Goal: Navigation & Orientation: Find specific page/section

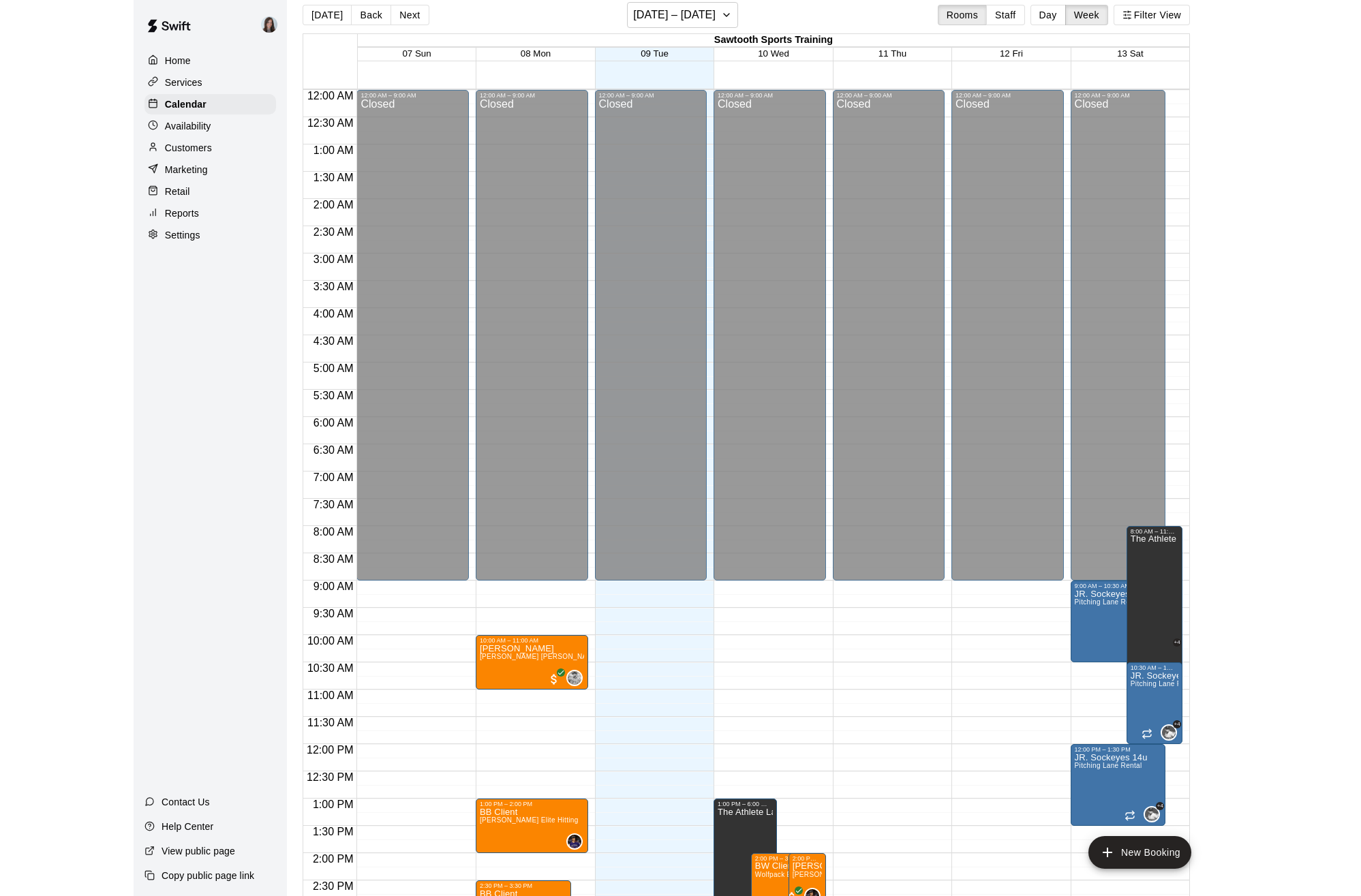
scroll to position [455, 0]
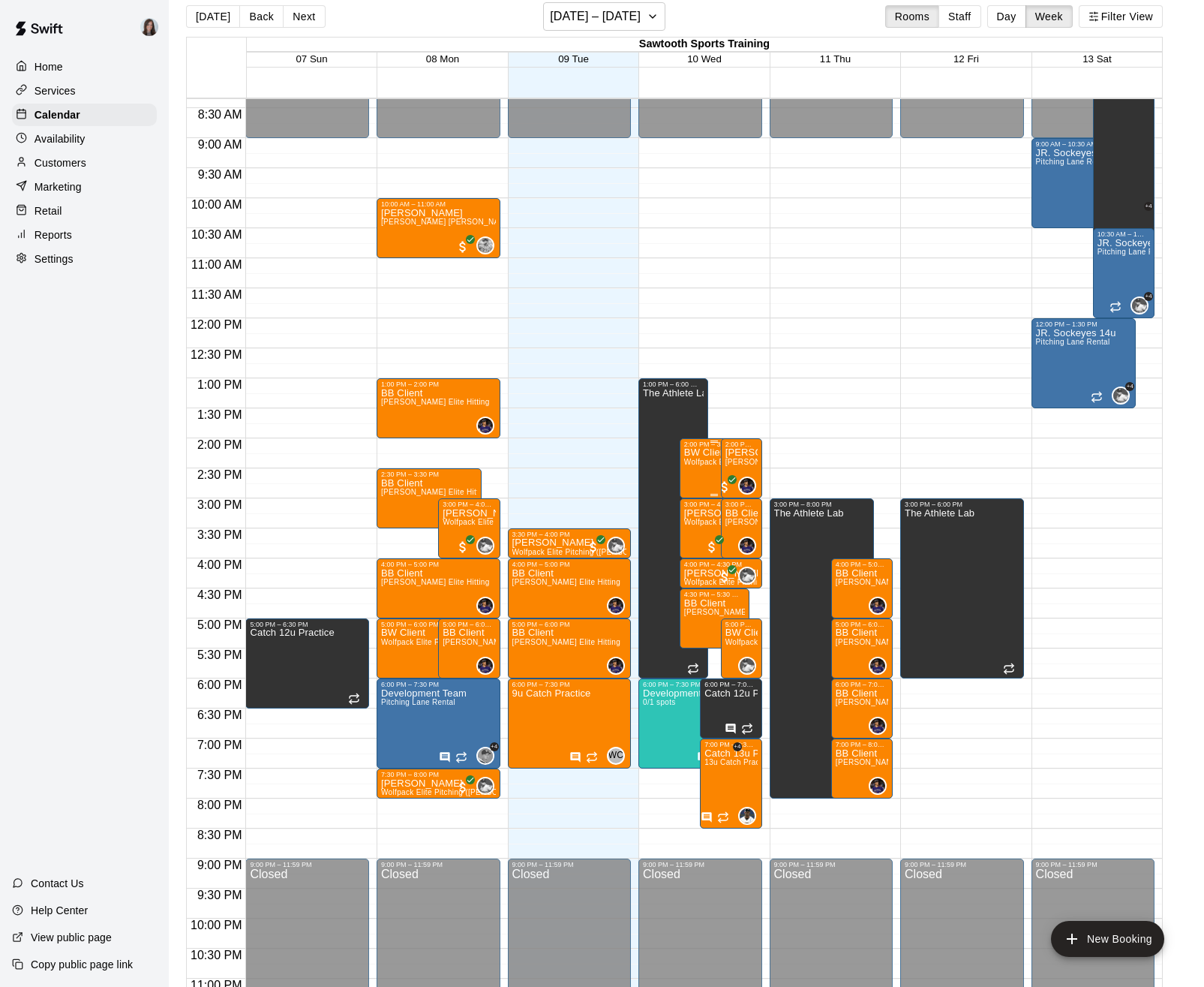
click at [701, 458] on span "Wolfpack Elite Pitching ([PERSON_NAME])" at bounding box center [761, 462] width 154 height 8
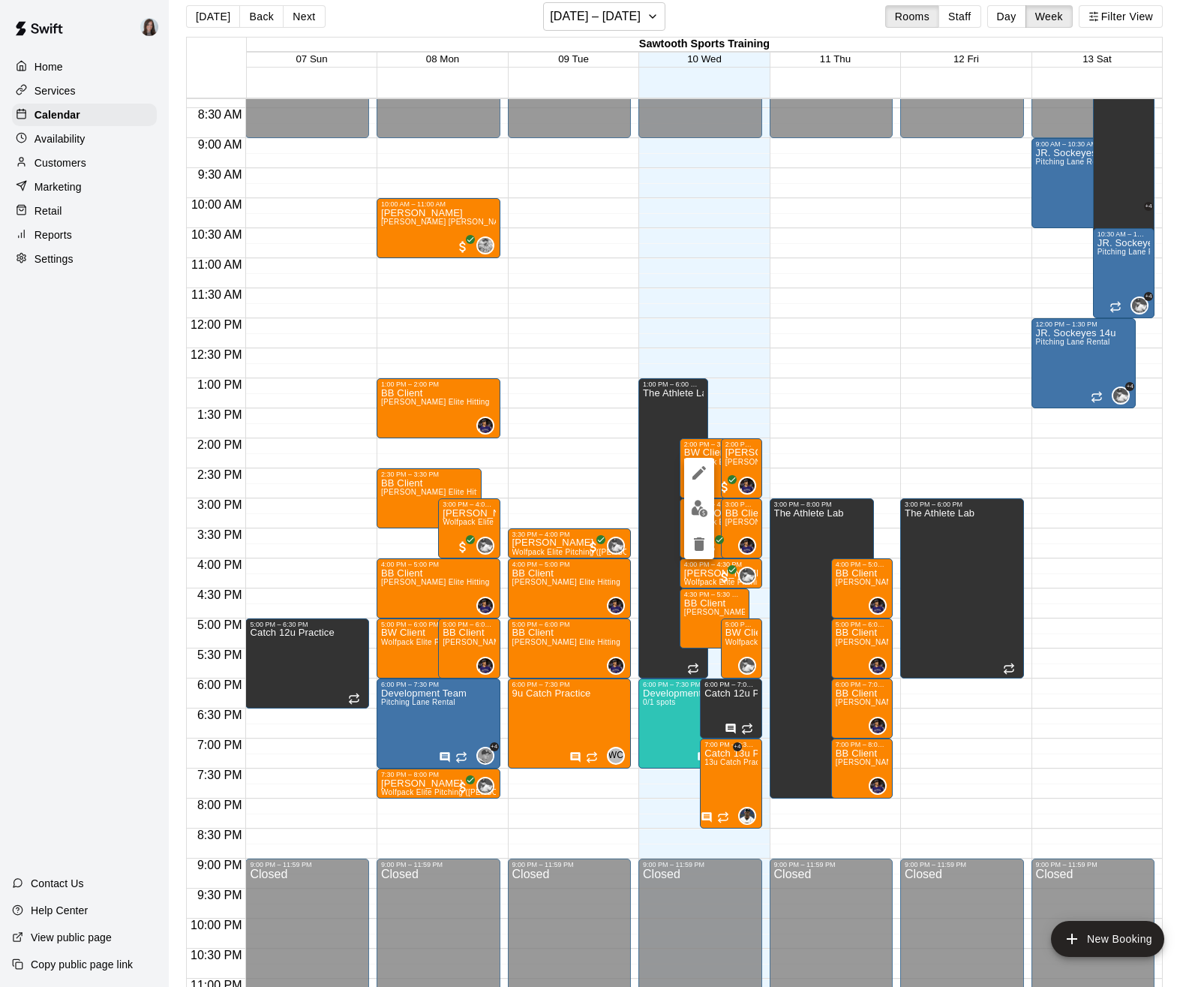
click at [818, 426] on div at bounding box center [602, 493] width 1204 height 987
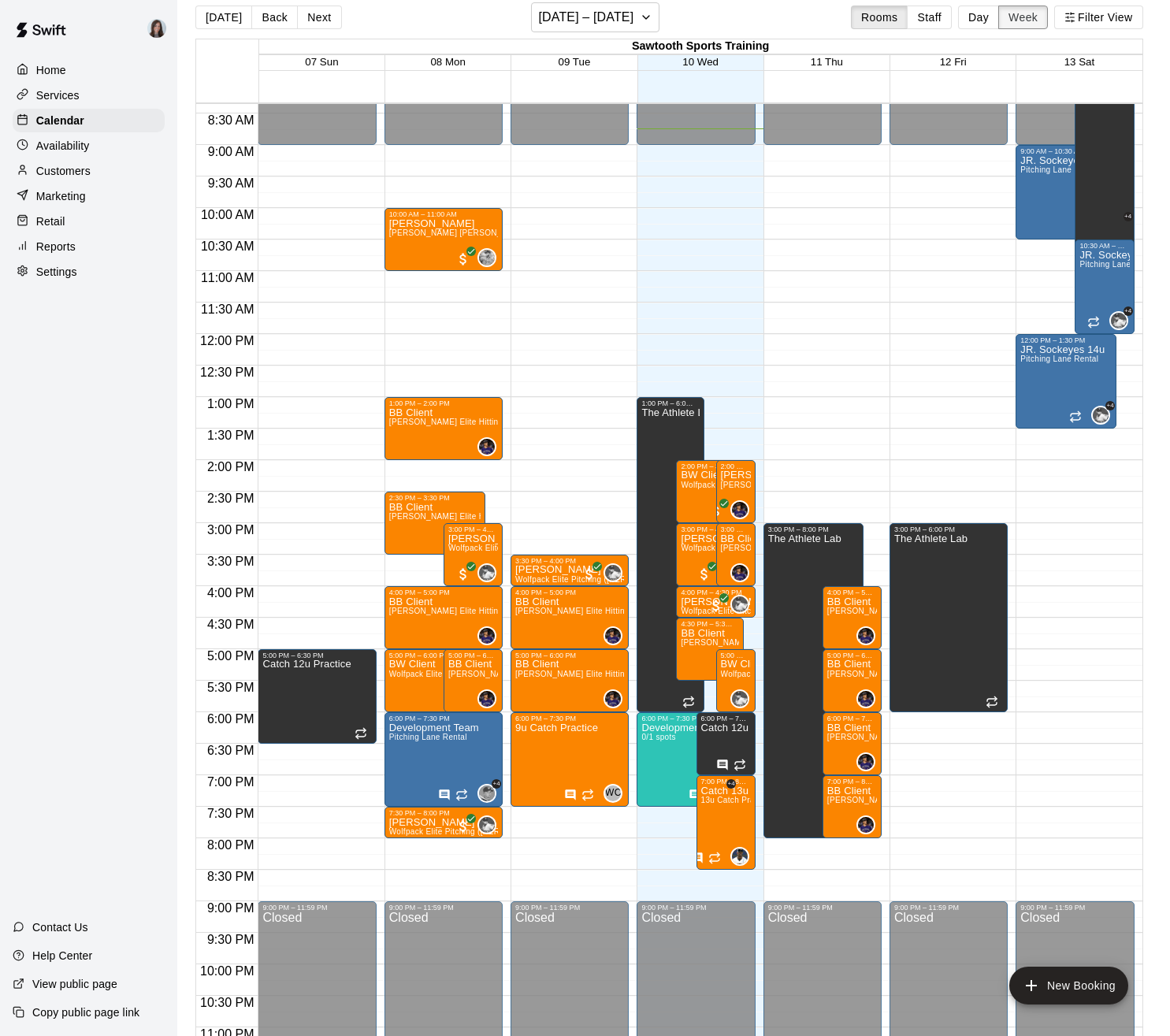
click at [1019, 17] on button "Week" at bounding box center [1023, 17] width 50 height 24
click at [617, 13] on h6 "[DATE] – [DATE]" at bounding box center [585, 17] width 95 height 22
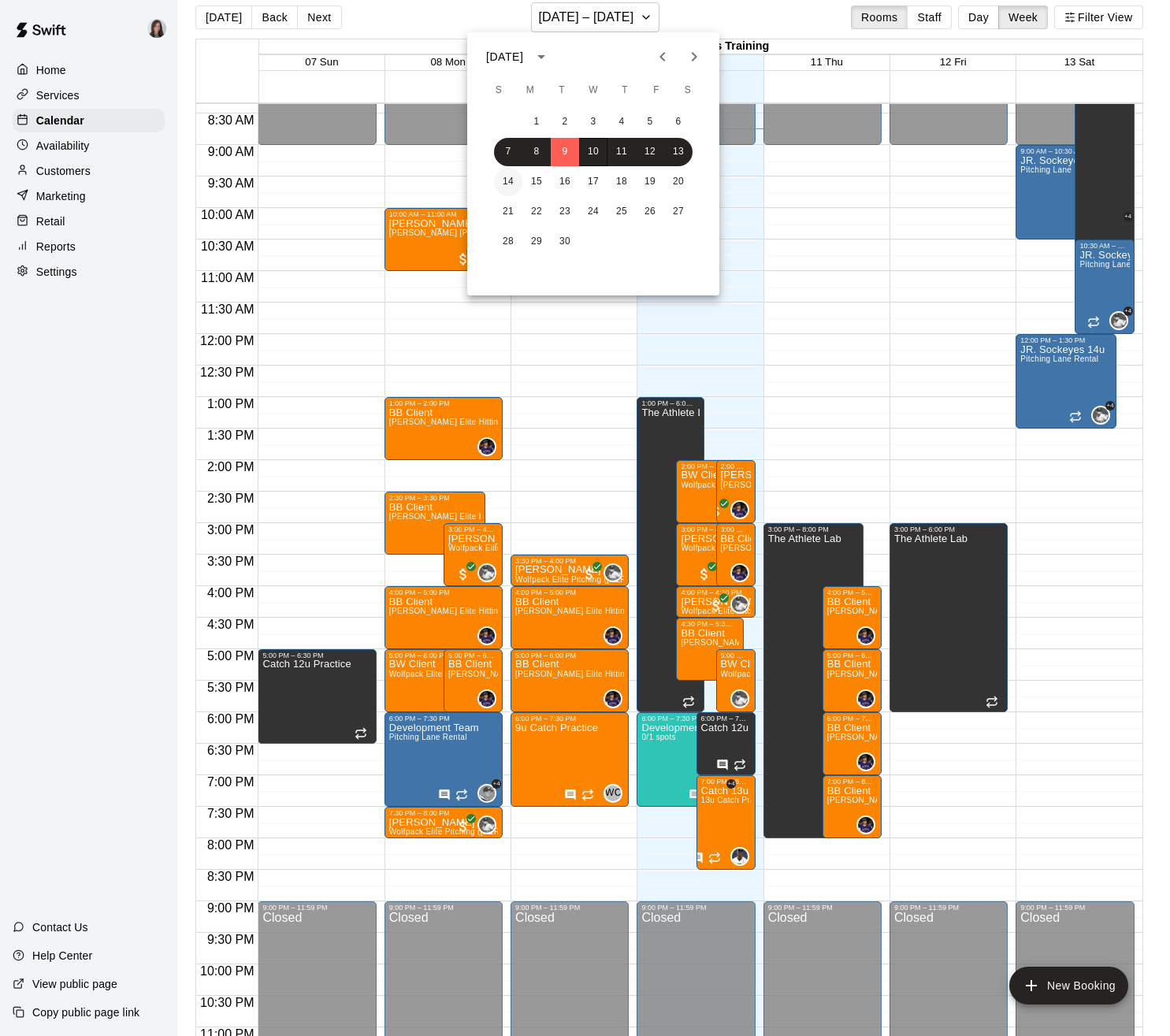
click at [510, 179] on button "14" at bounding box center [508, 182] width 28 height 28
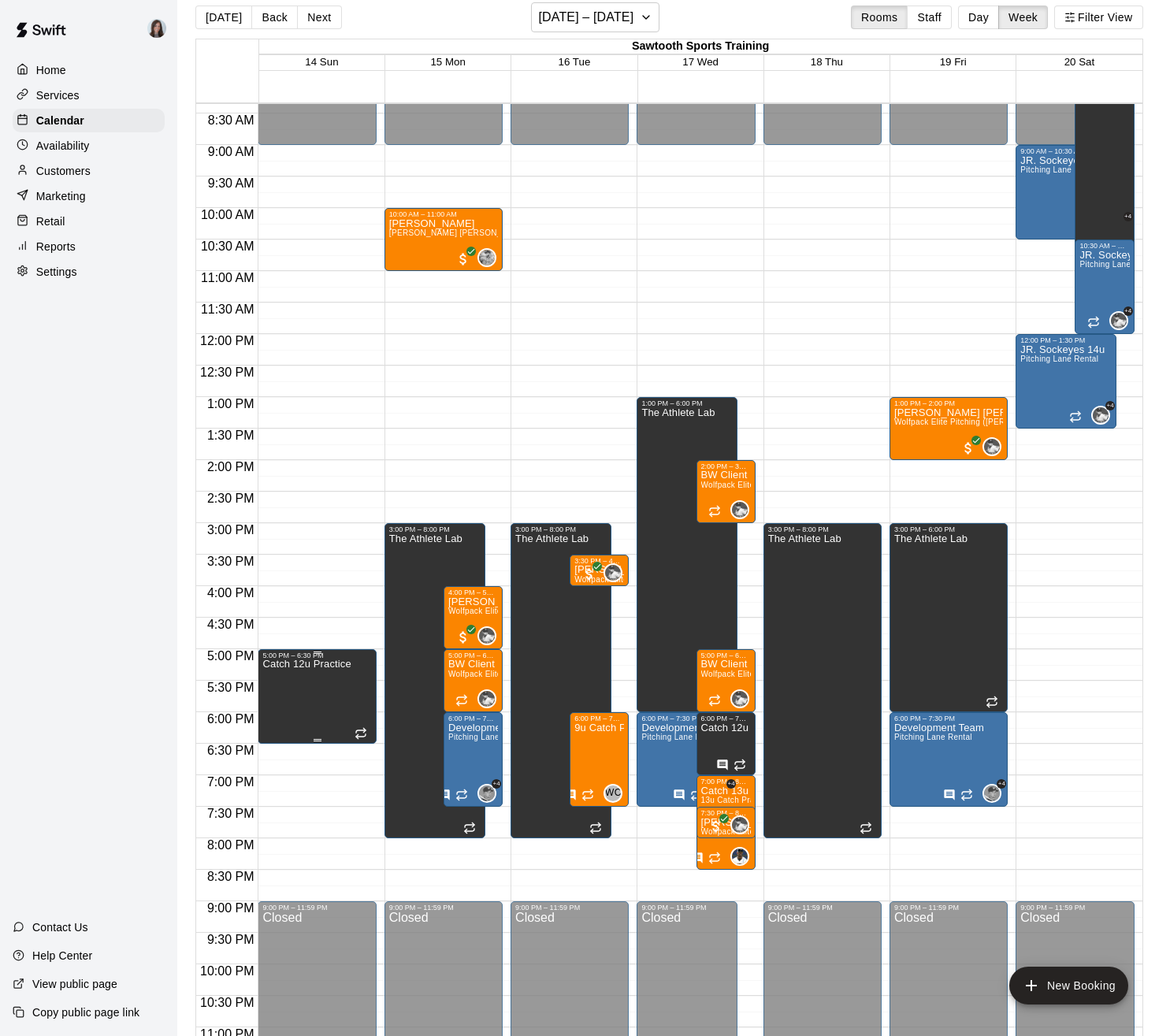
click at [276, 675] on icon "edit" at bounding box center [277, 675] width 14 height 14
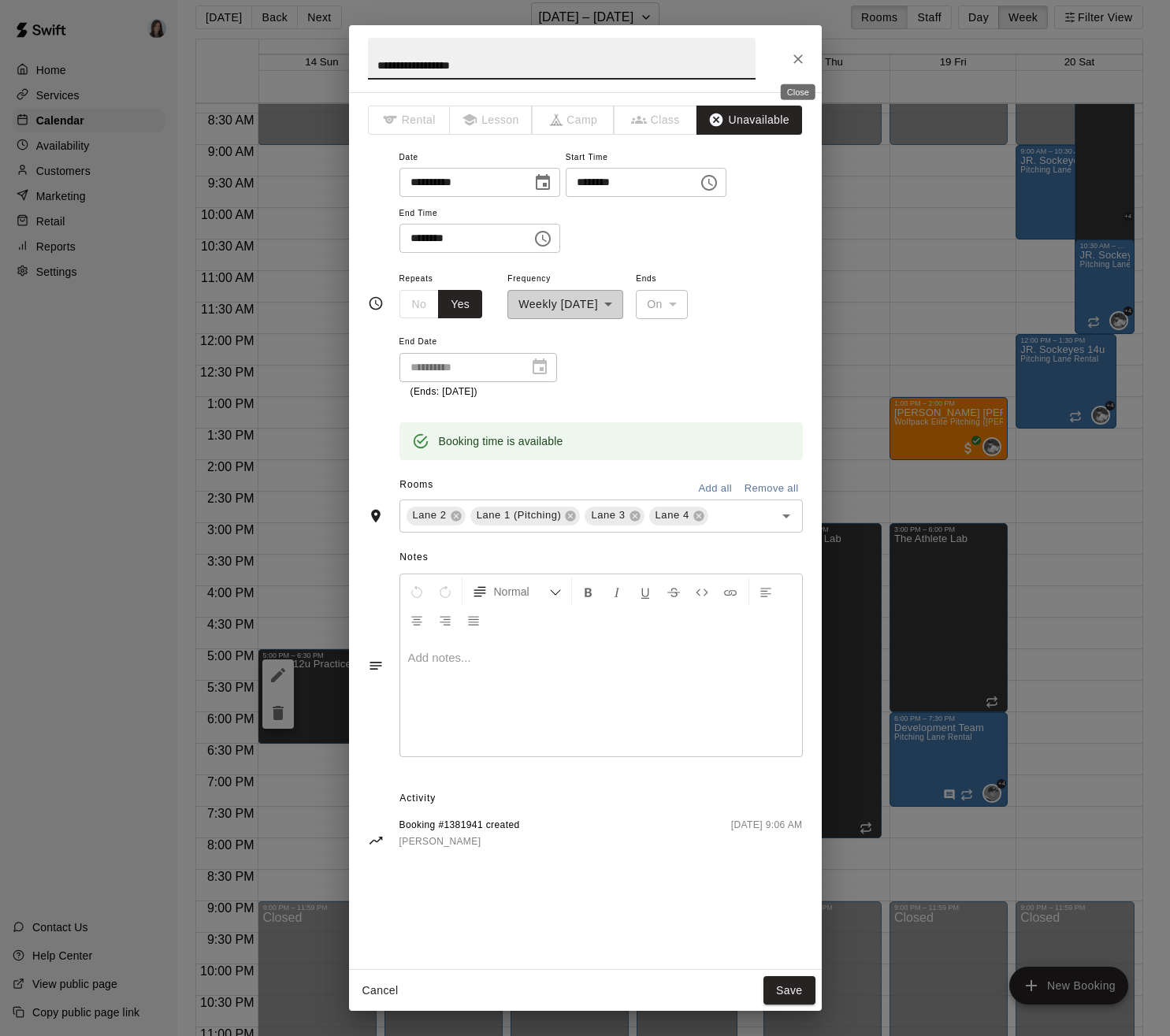
click at [799, 55] on icon "Close" at bounding box center [798, 58] width 16 height 16
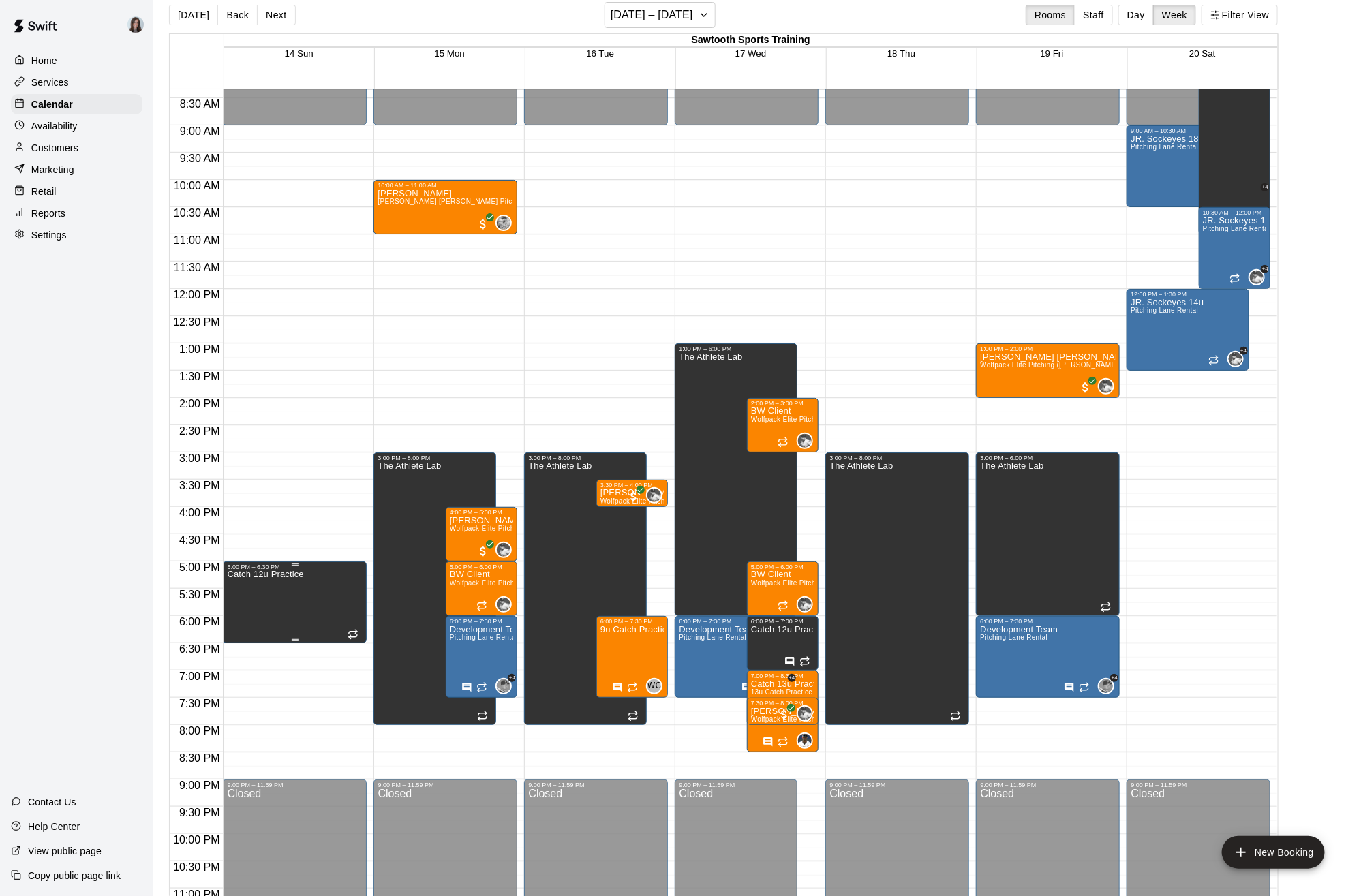
click at [262, 507] on div at bounding box center [680, 448] width 1361 height 896
click at [907, 258] on div "12:00 AM – 9:00 AM Closed 3:00 PM – 8:00 PM The Athlete Lab 9:00 PM – 11:59 PM …" at bounding box center [897, 289] width 144 height 1309
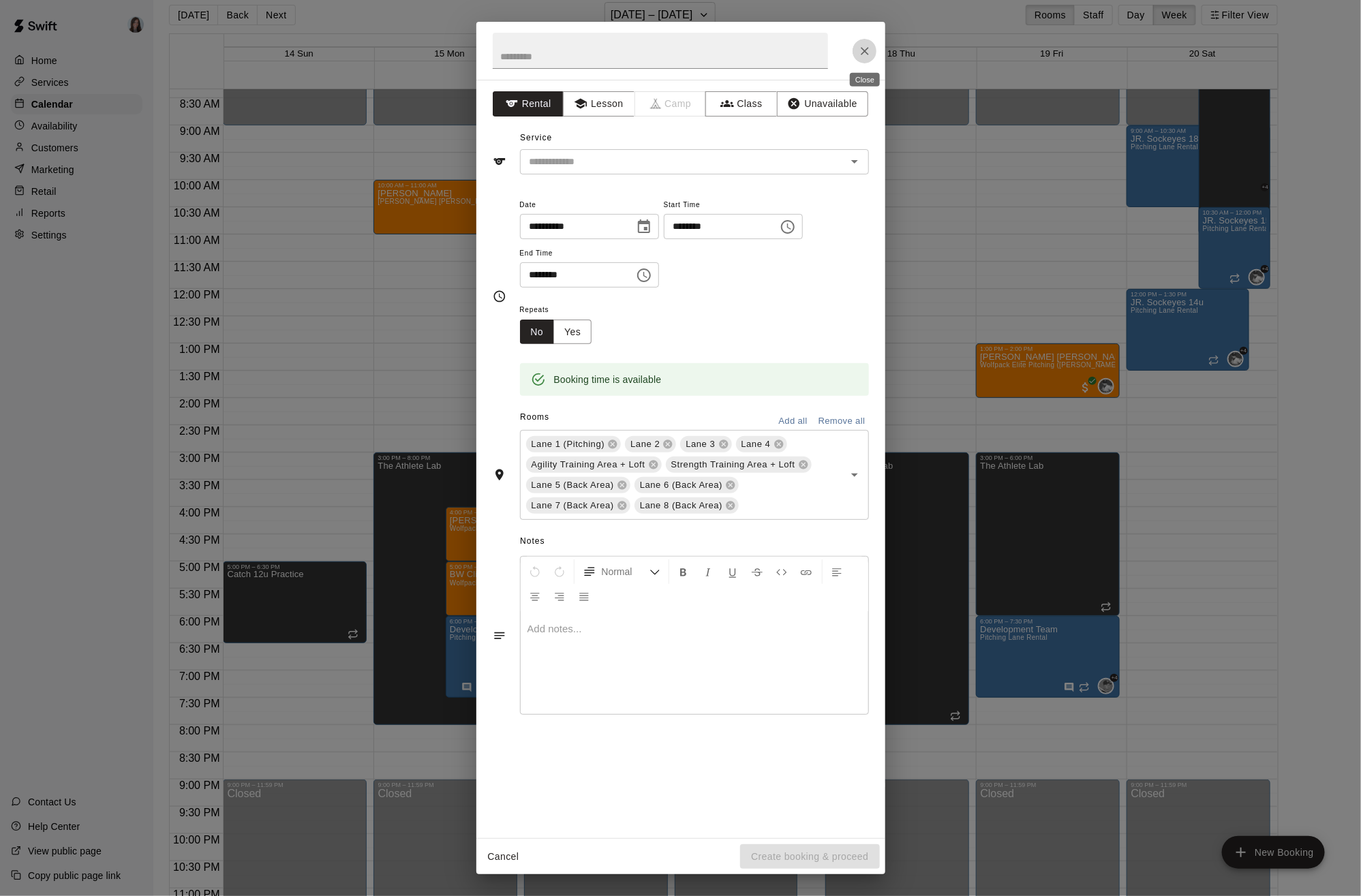
click at [864, 47] on icon "Close" at bounding box center [864, 51] width 14 height 14
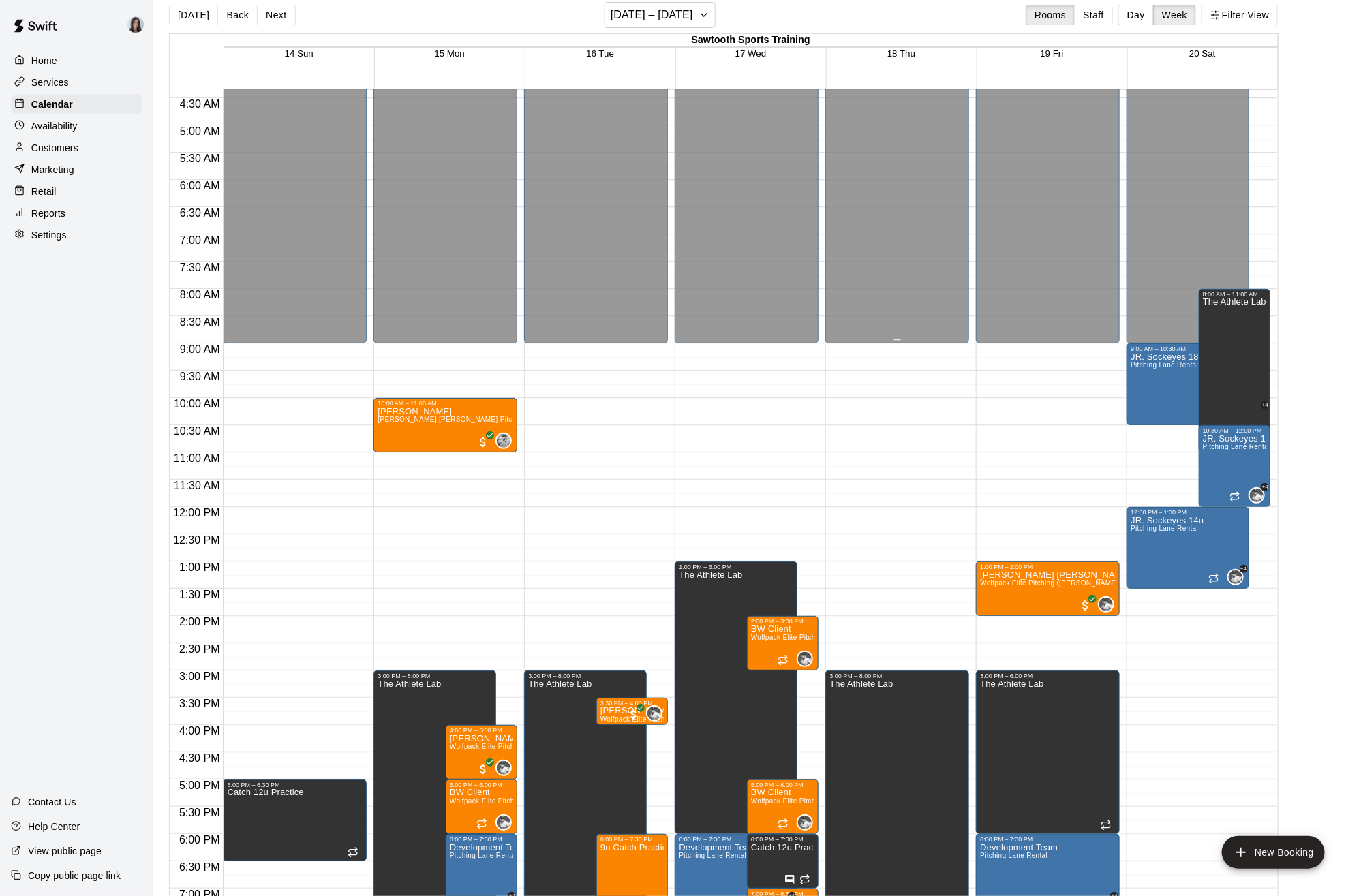
scroll to position [0, 0]
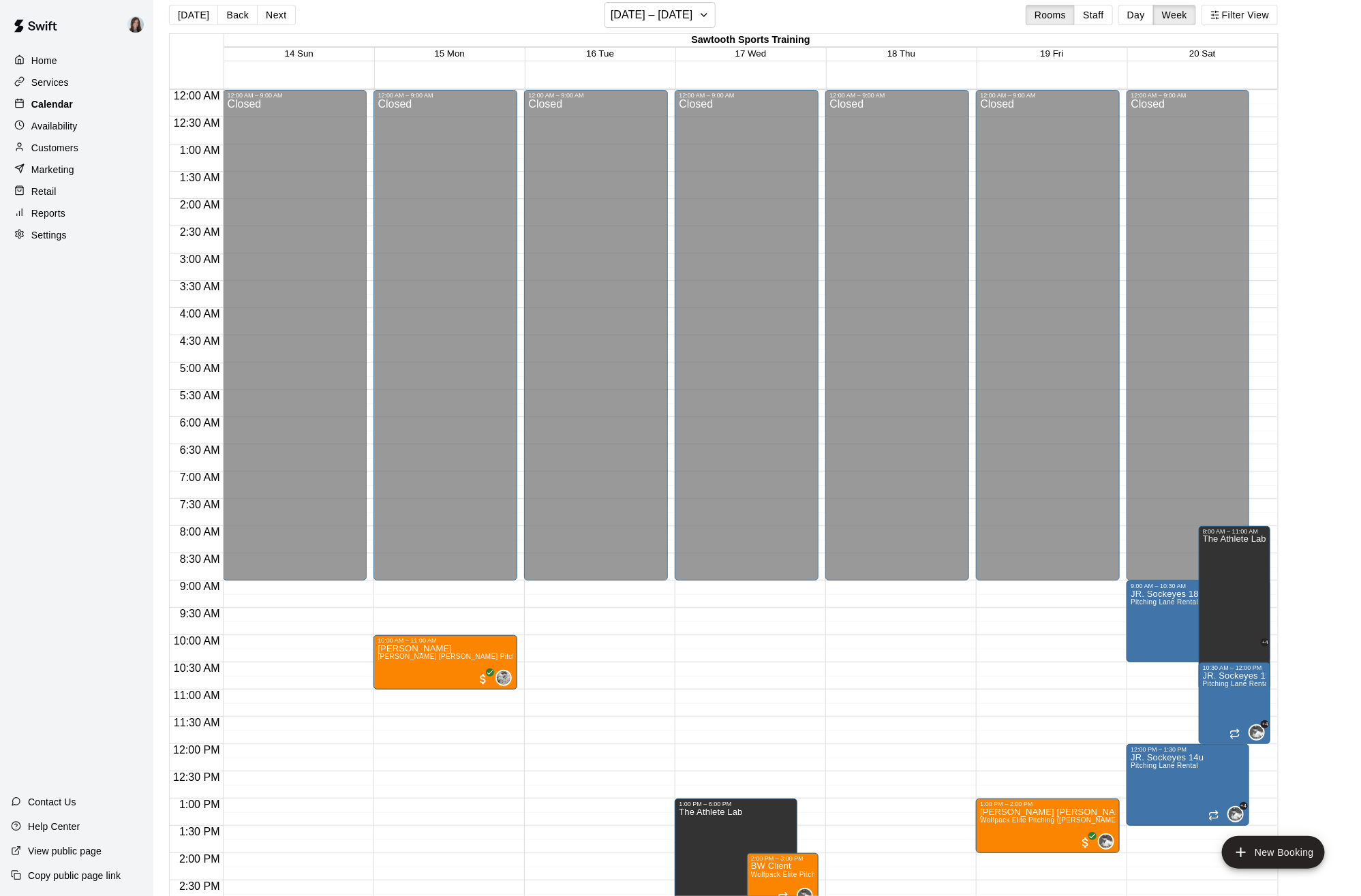
click at [52, 102] on p "Calendar" at bounding box center [51, 104] width 42 height 14
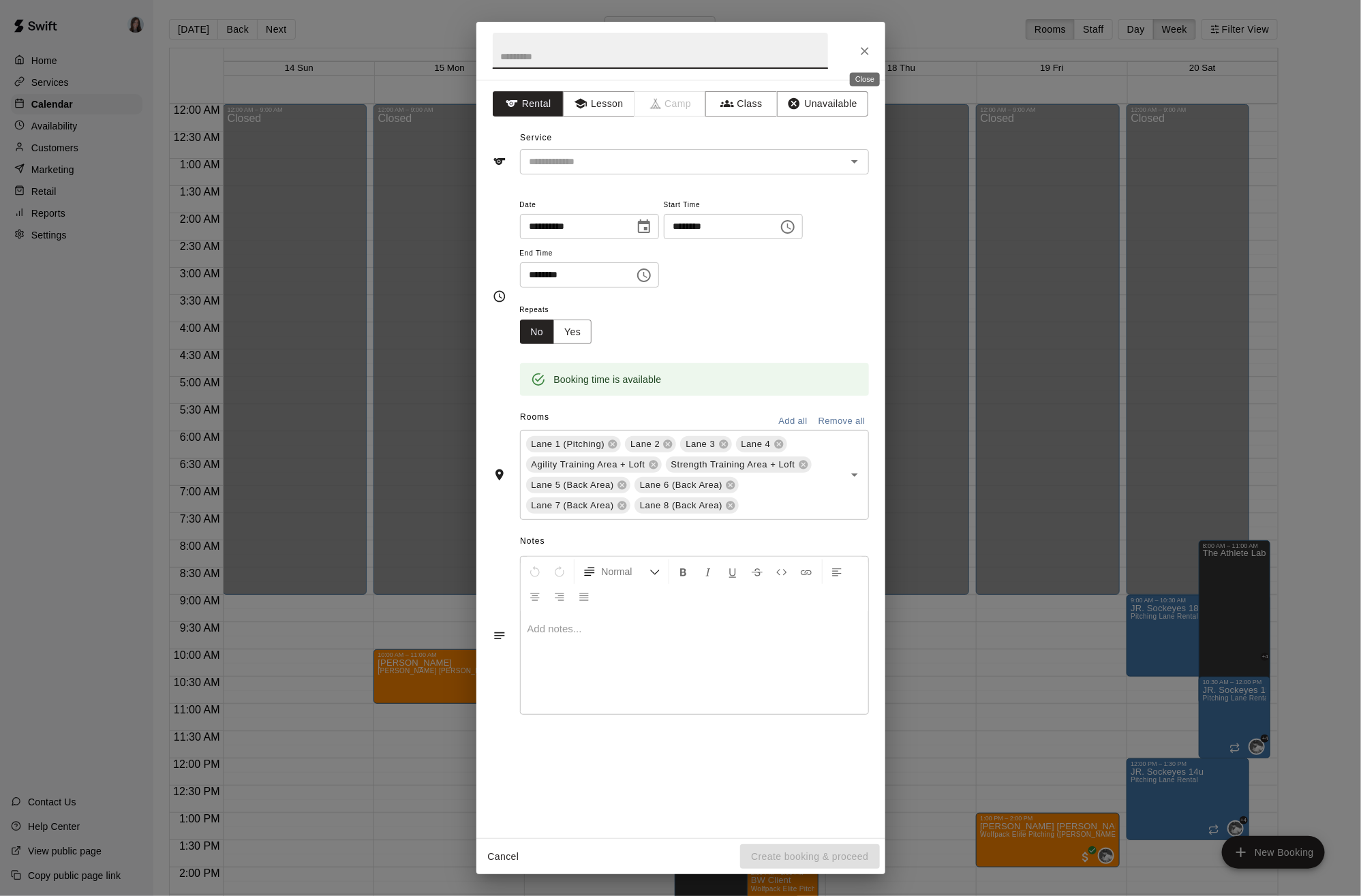
click at [862, 50] on icon "Close" at bounding box center [864, 51] width 14 height 14
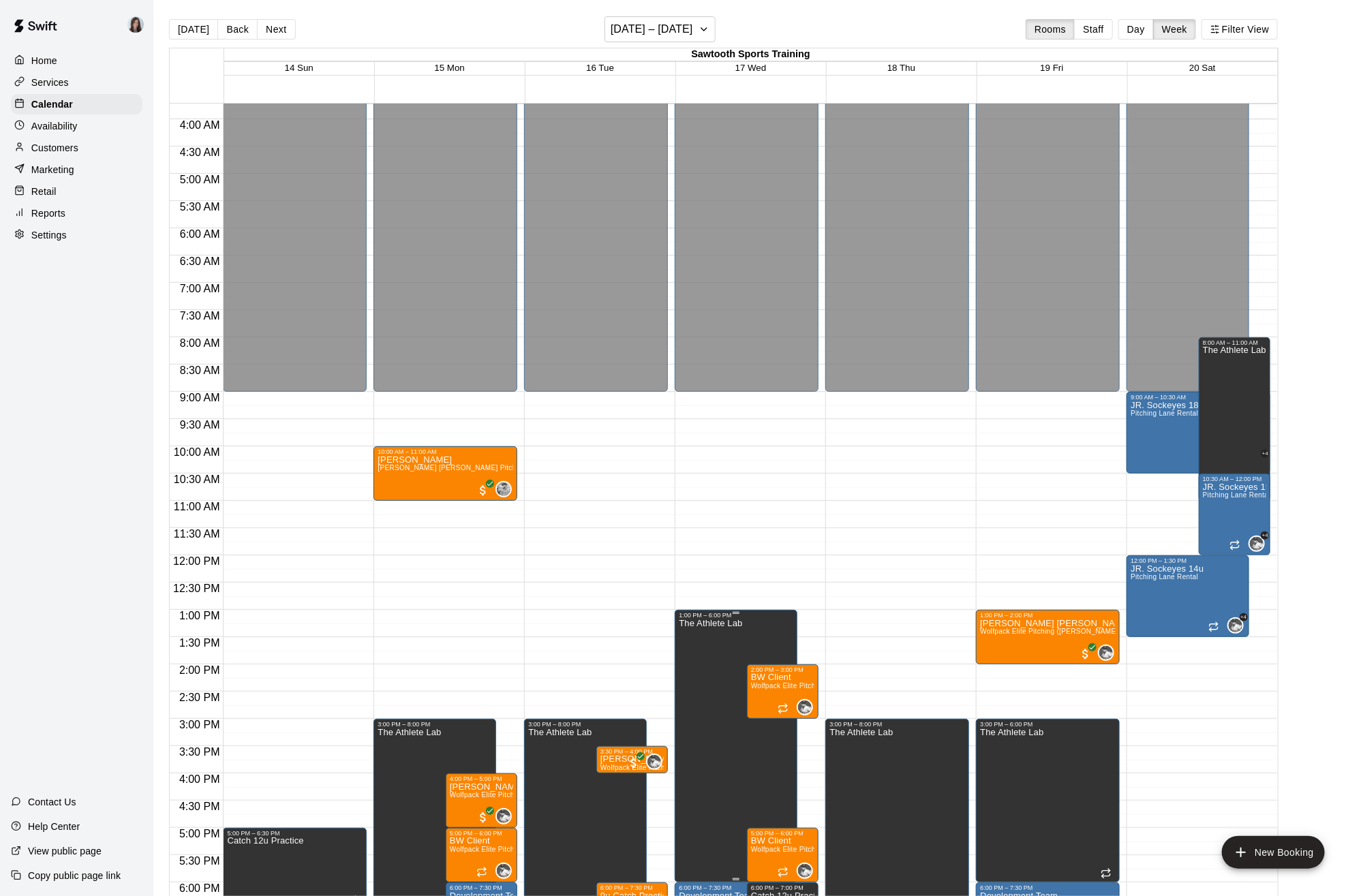
scroll to position [218, 0]
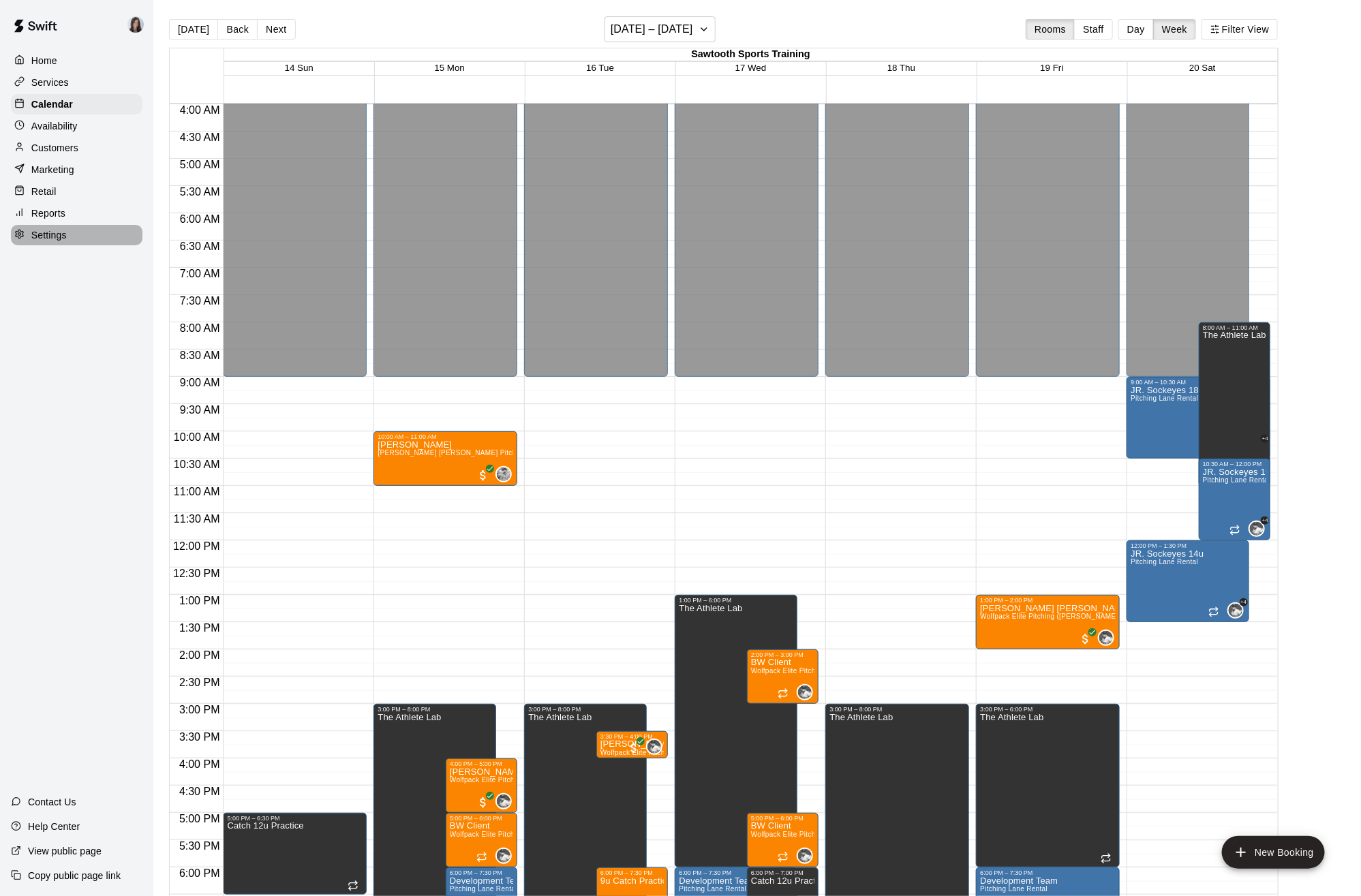
click at [48, 235] on p "Settings" at bounding box center [48, 235] width 35 height 14
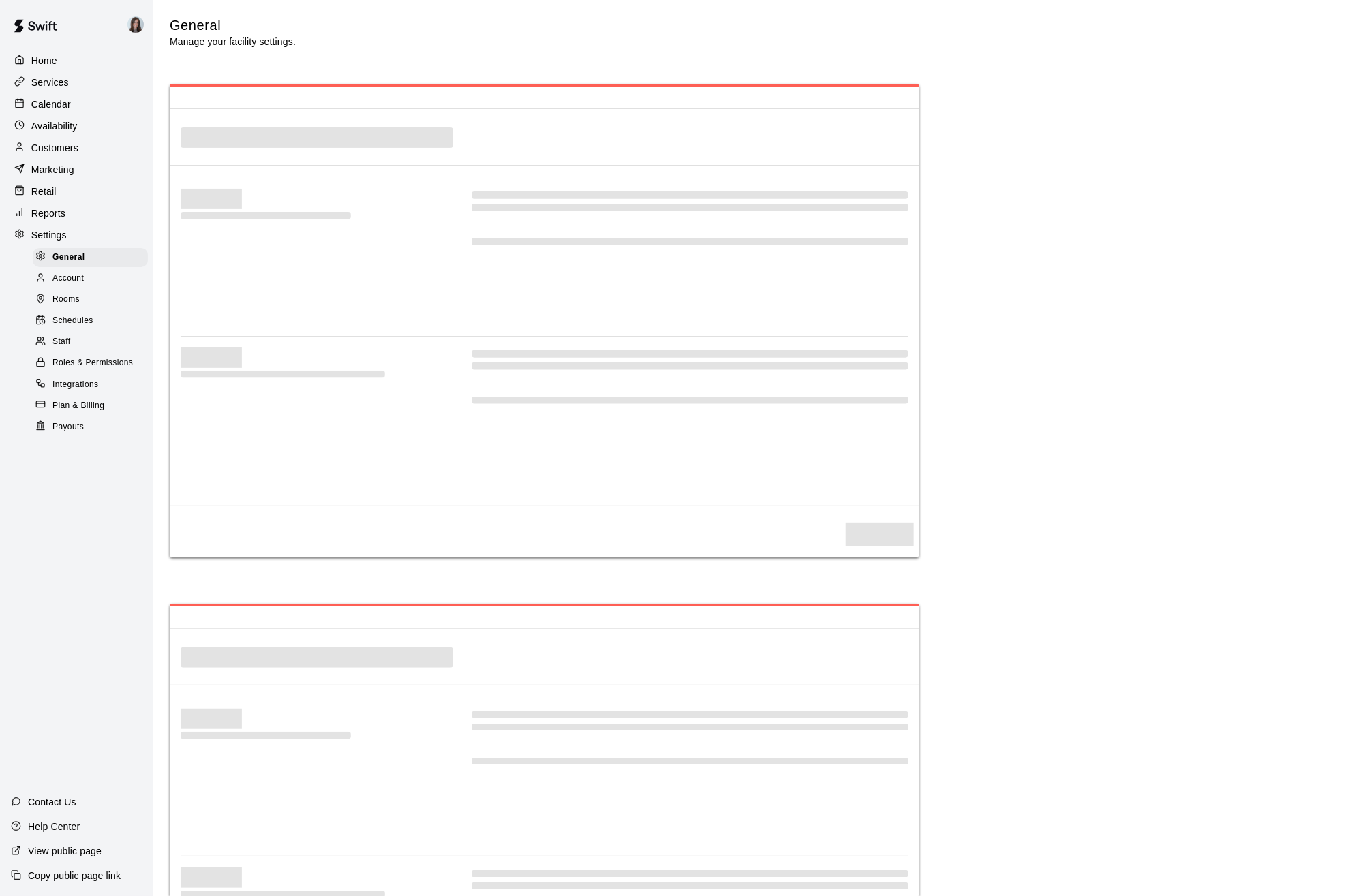
scroll to position [2582, 0]
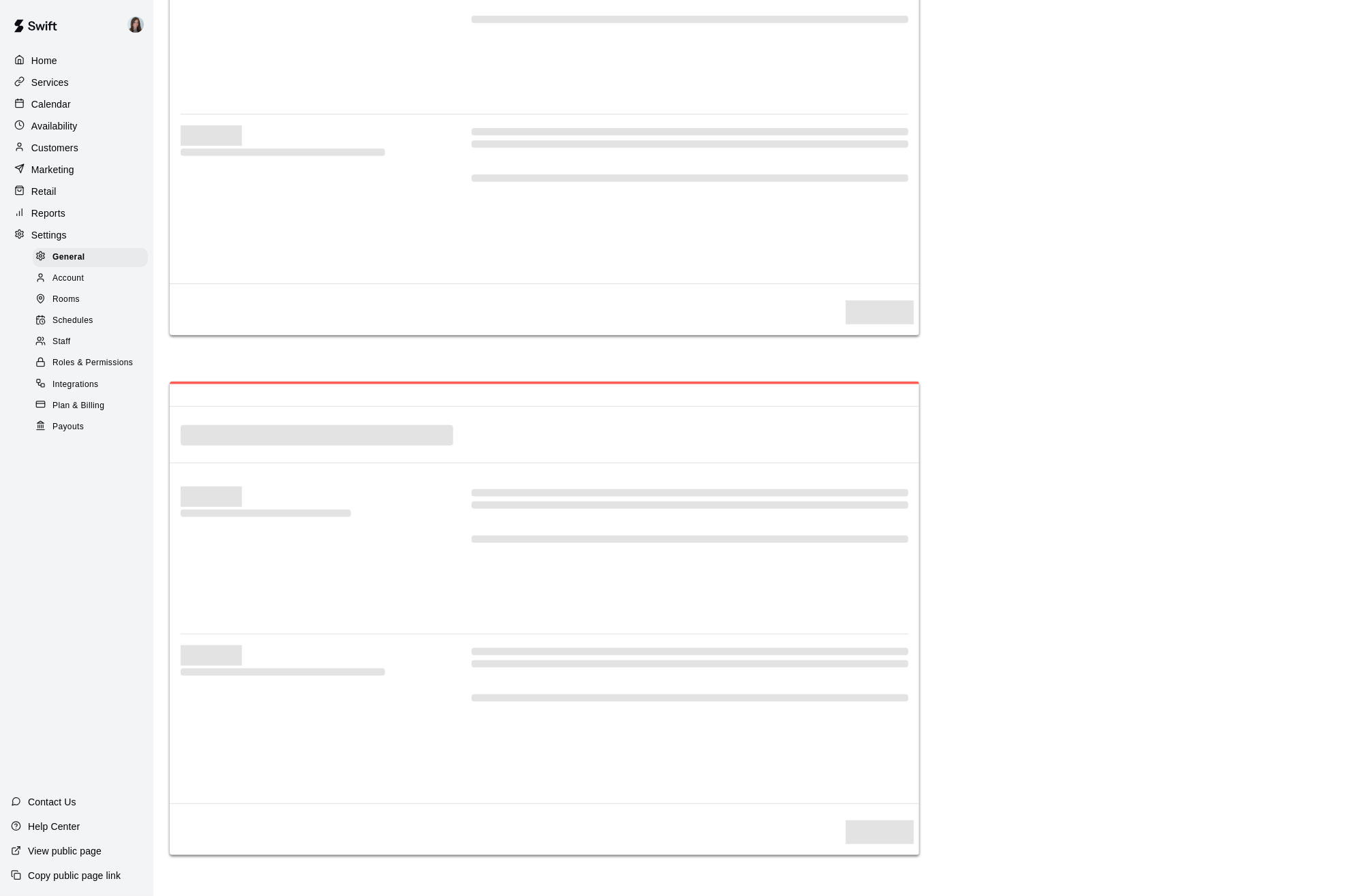
select select "**"
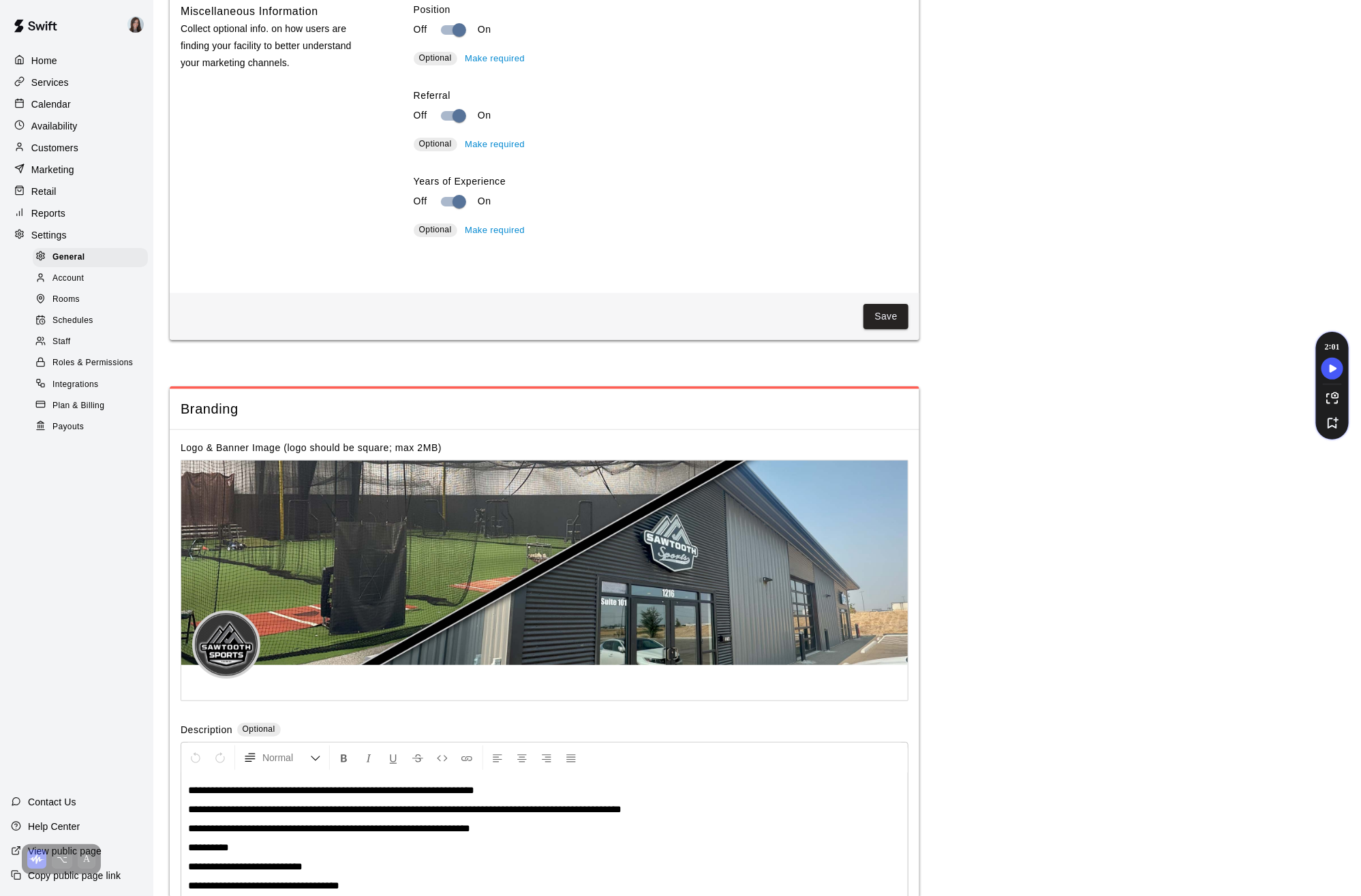
click at [86, 324] on span "Schedules" at bounding box center [73, 320] width 41 height 14
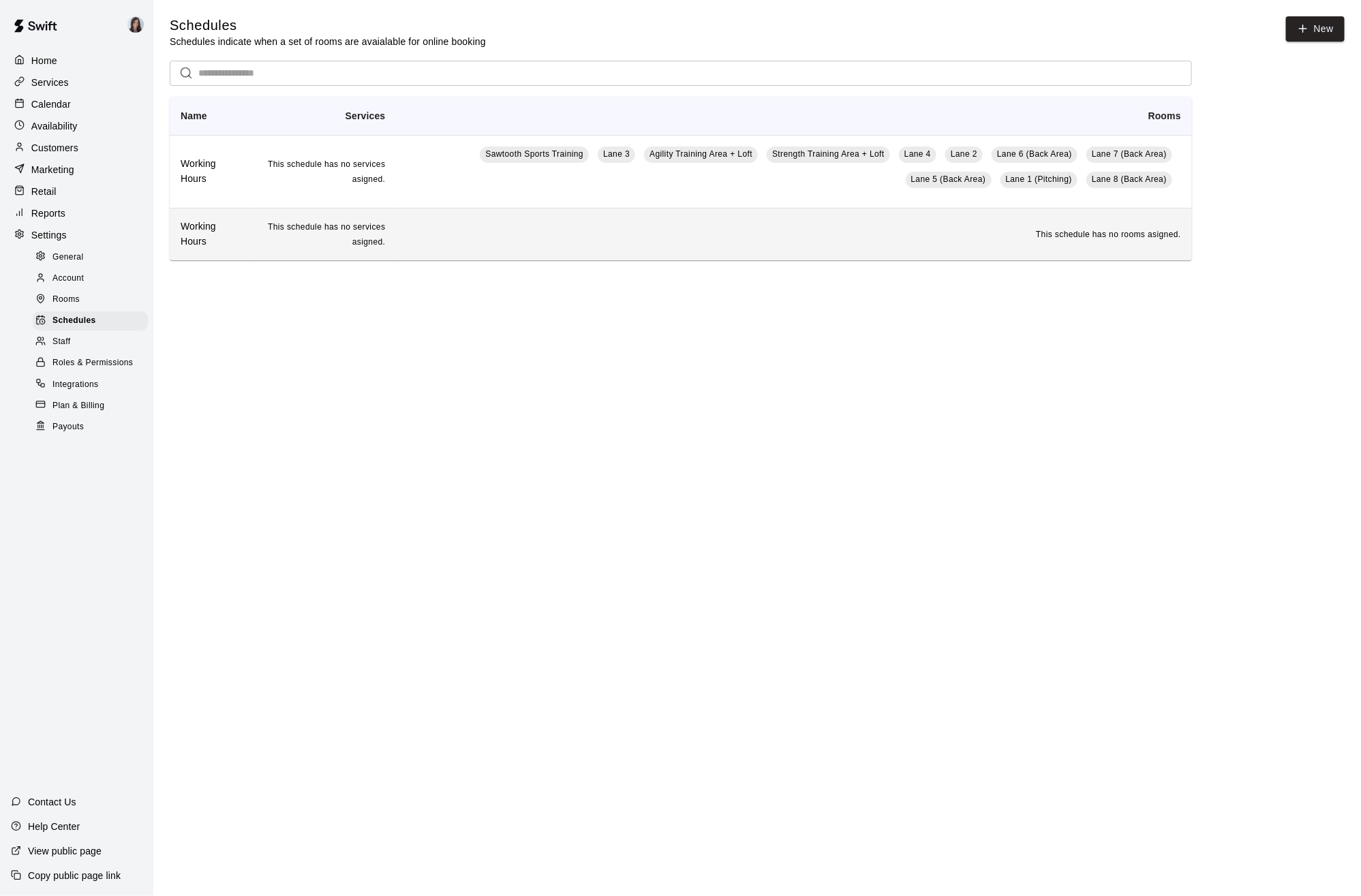
click at [251, 235] on td "This schedule has no services asigned." at bounding box center [322, 234] width 148 height 52
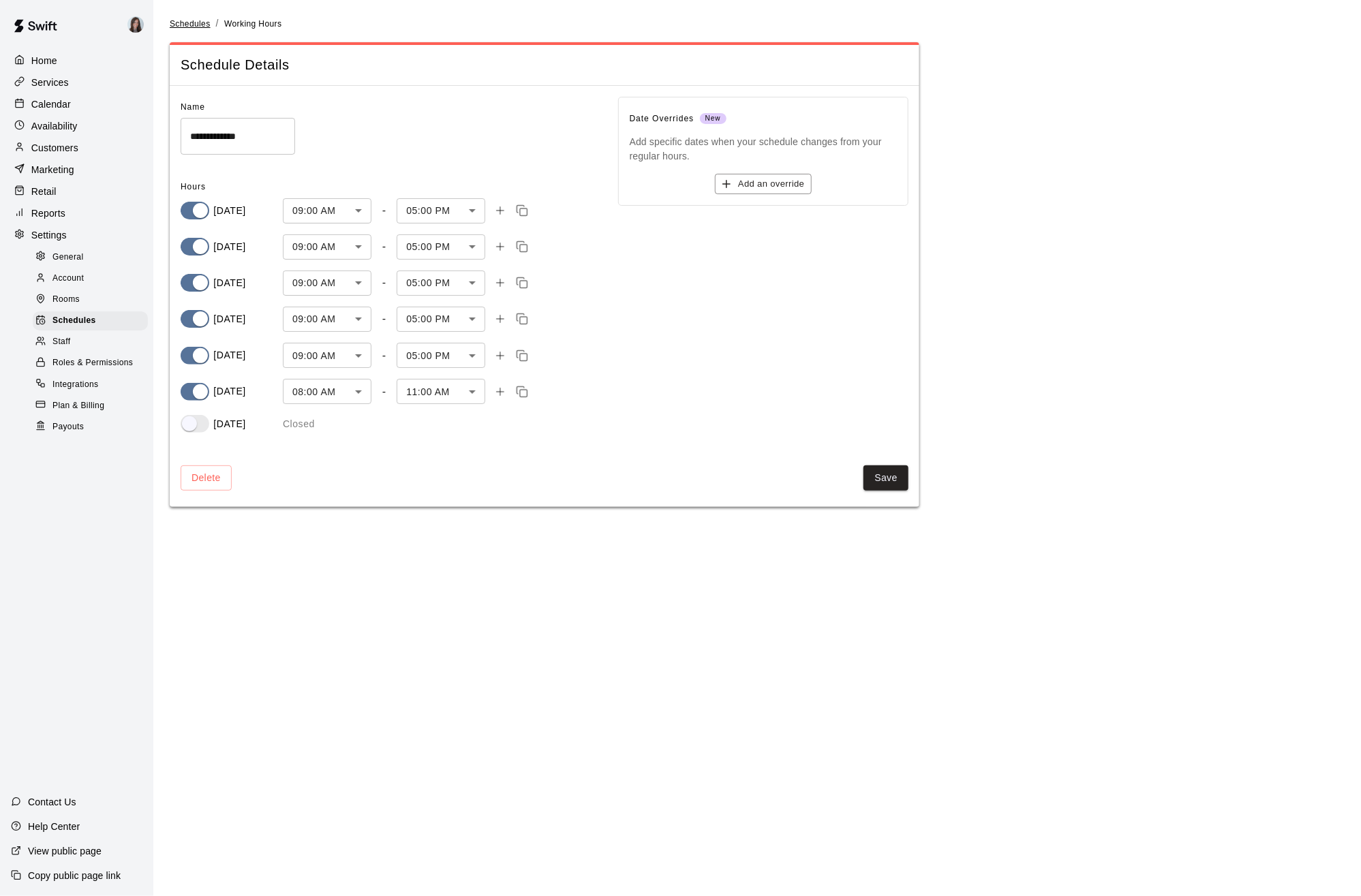
click at [193, 24] on span "Schedules" at bounding box center [190, 24] width 41 height 10
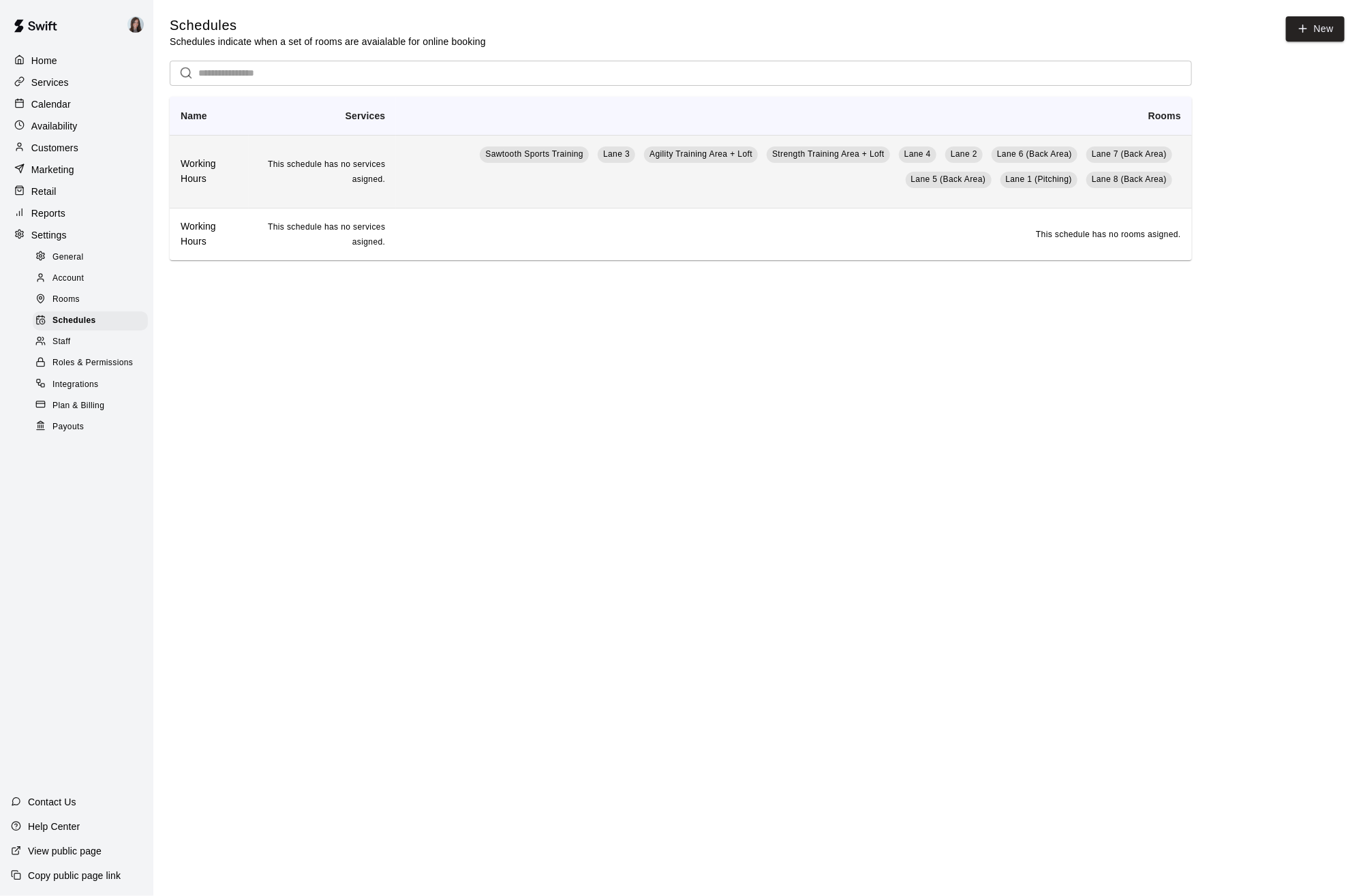
click at [237, 166] on th "Working Hours" at bounding box center [209, 170] width 79 height 73
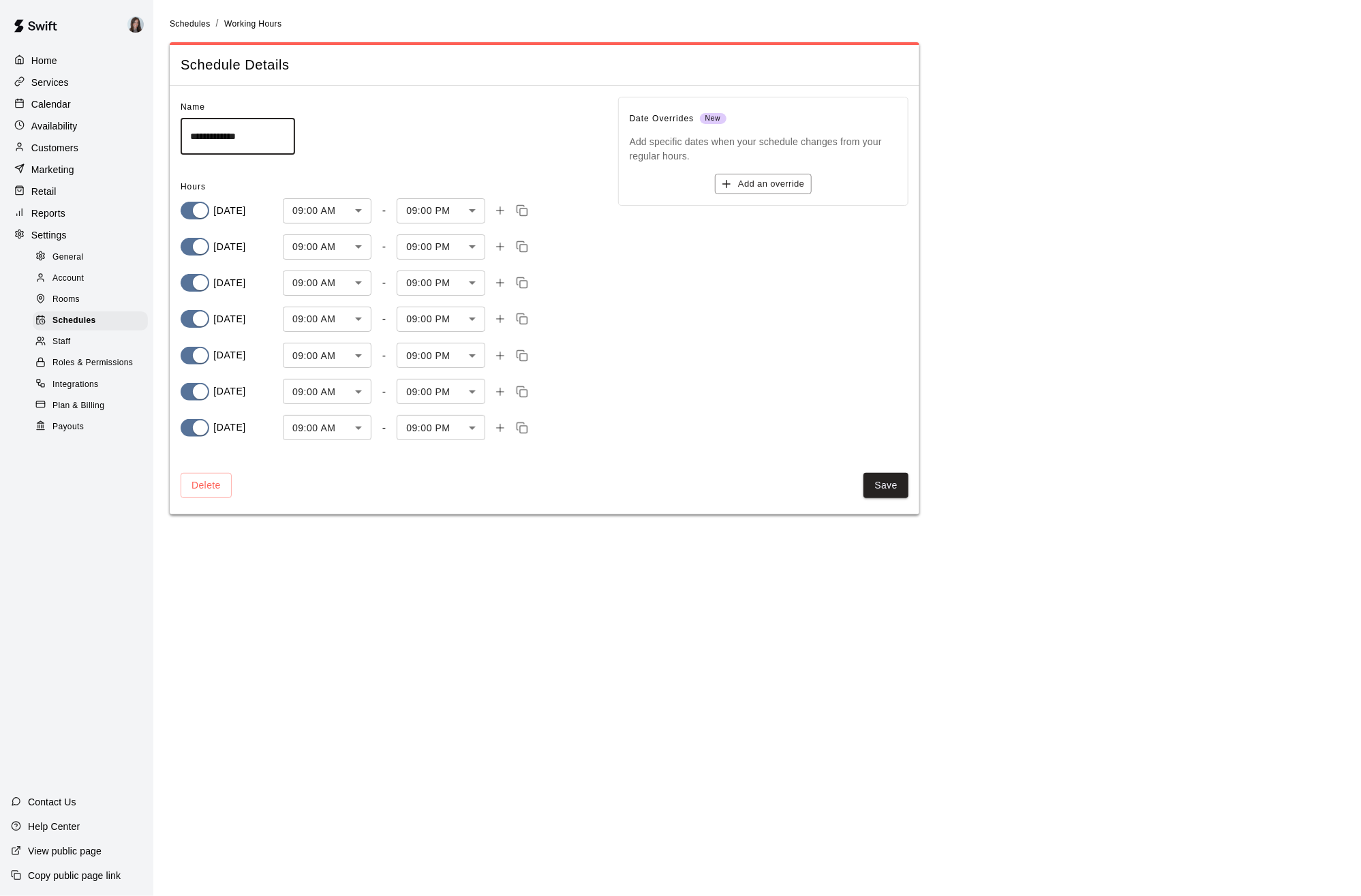
click at [51, 98] on p "Calendar" at bounding box center [51, 104] width 39 height 14
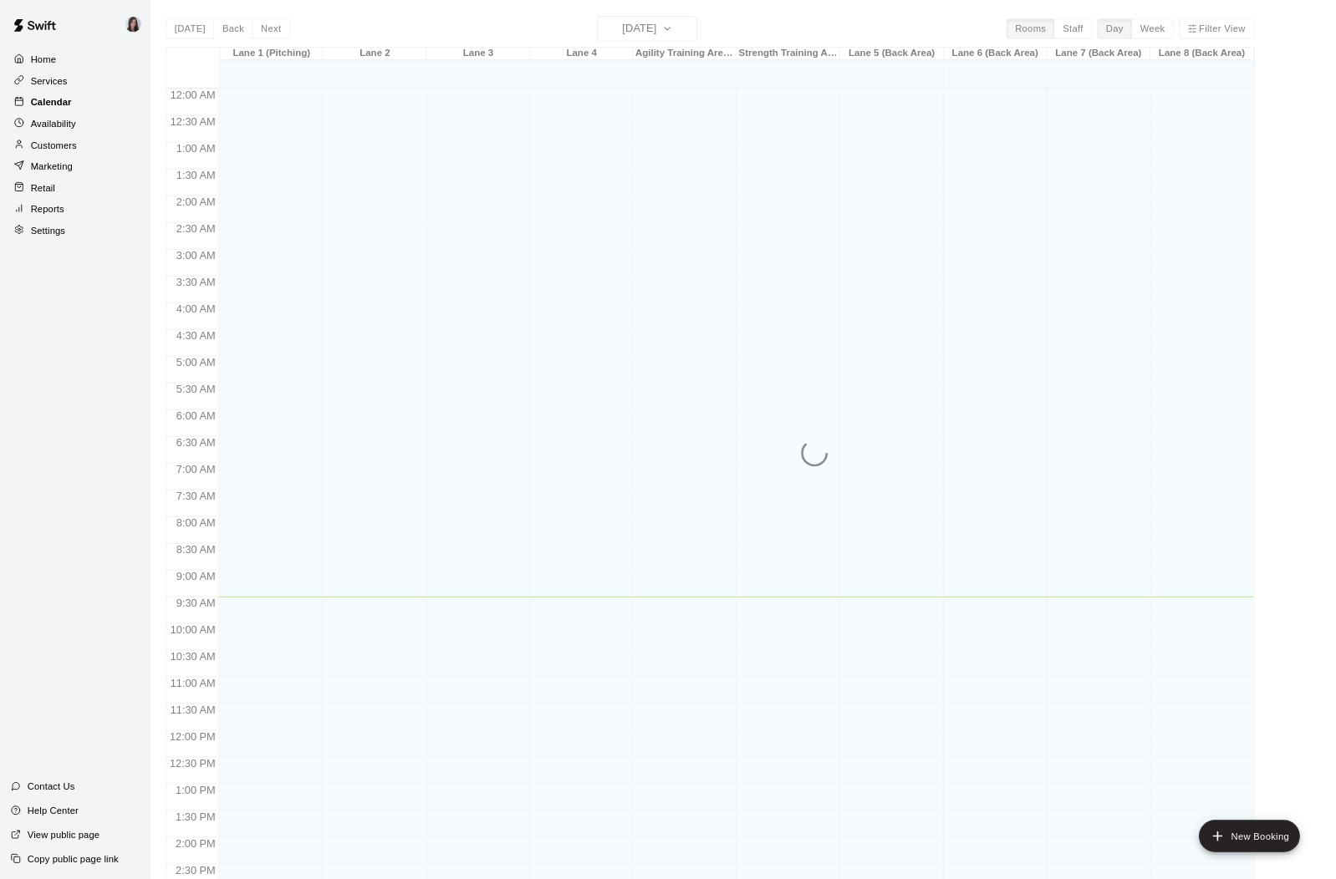
scroll to position [547, 0]
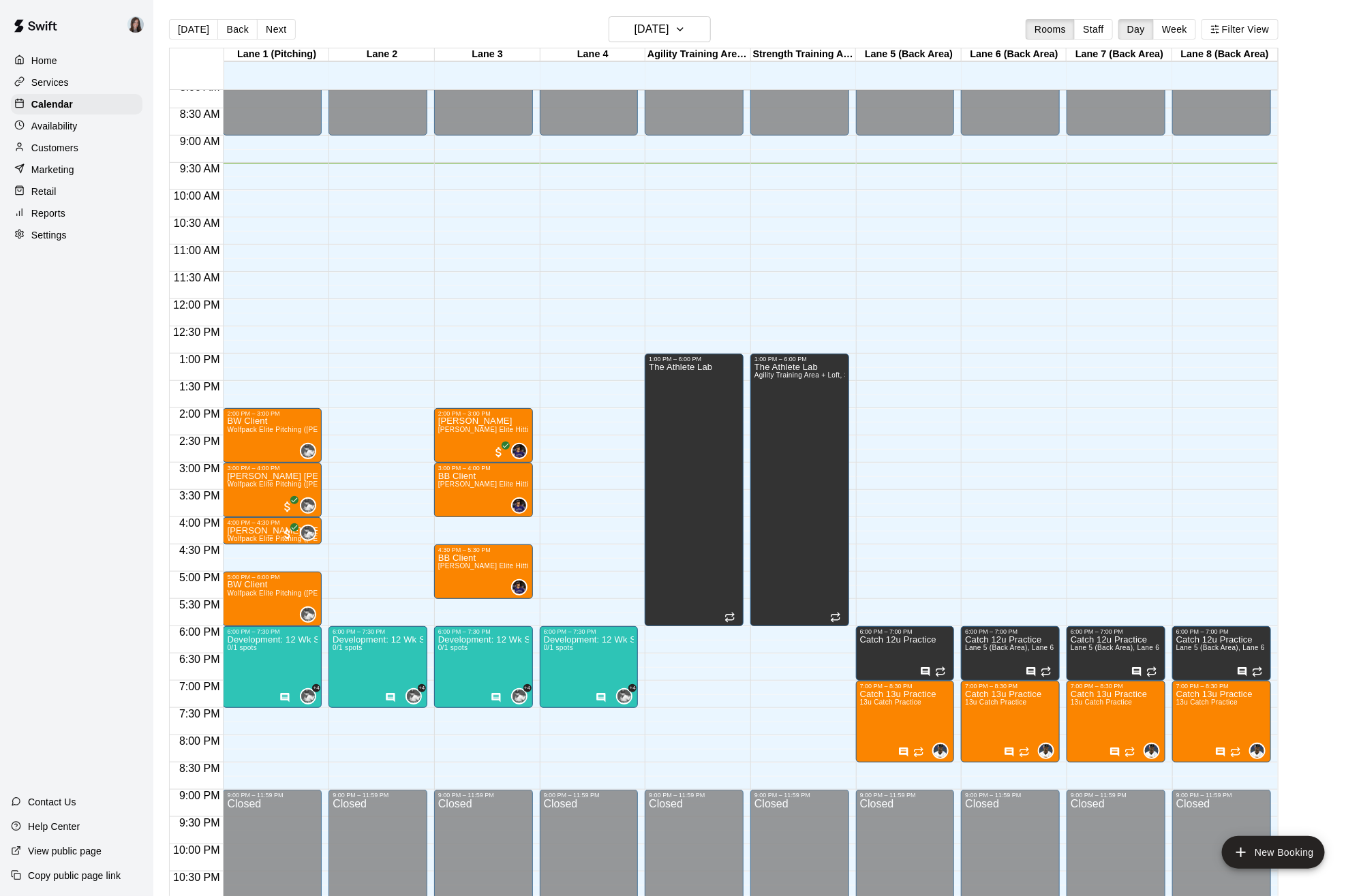
click at [64, 80] on p "Services" at bounding box center [50, 82] width 38 height 14
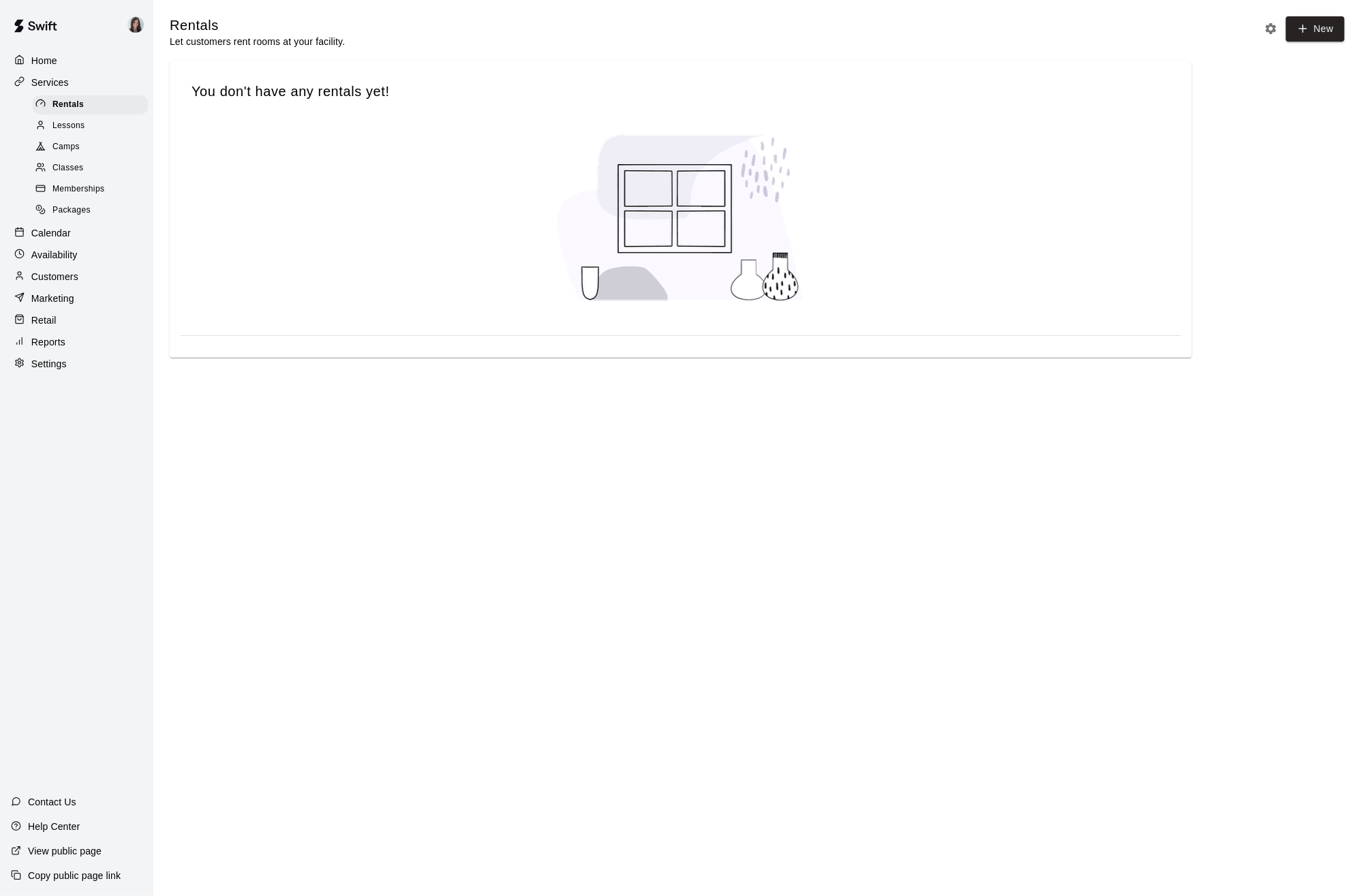
click at [73, 165] on span "Classes" at bounding box center [68, 168] width 31 height 14
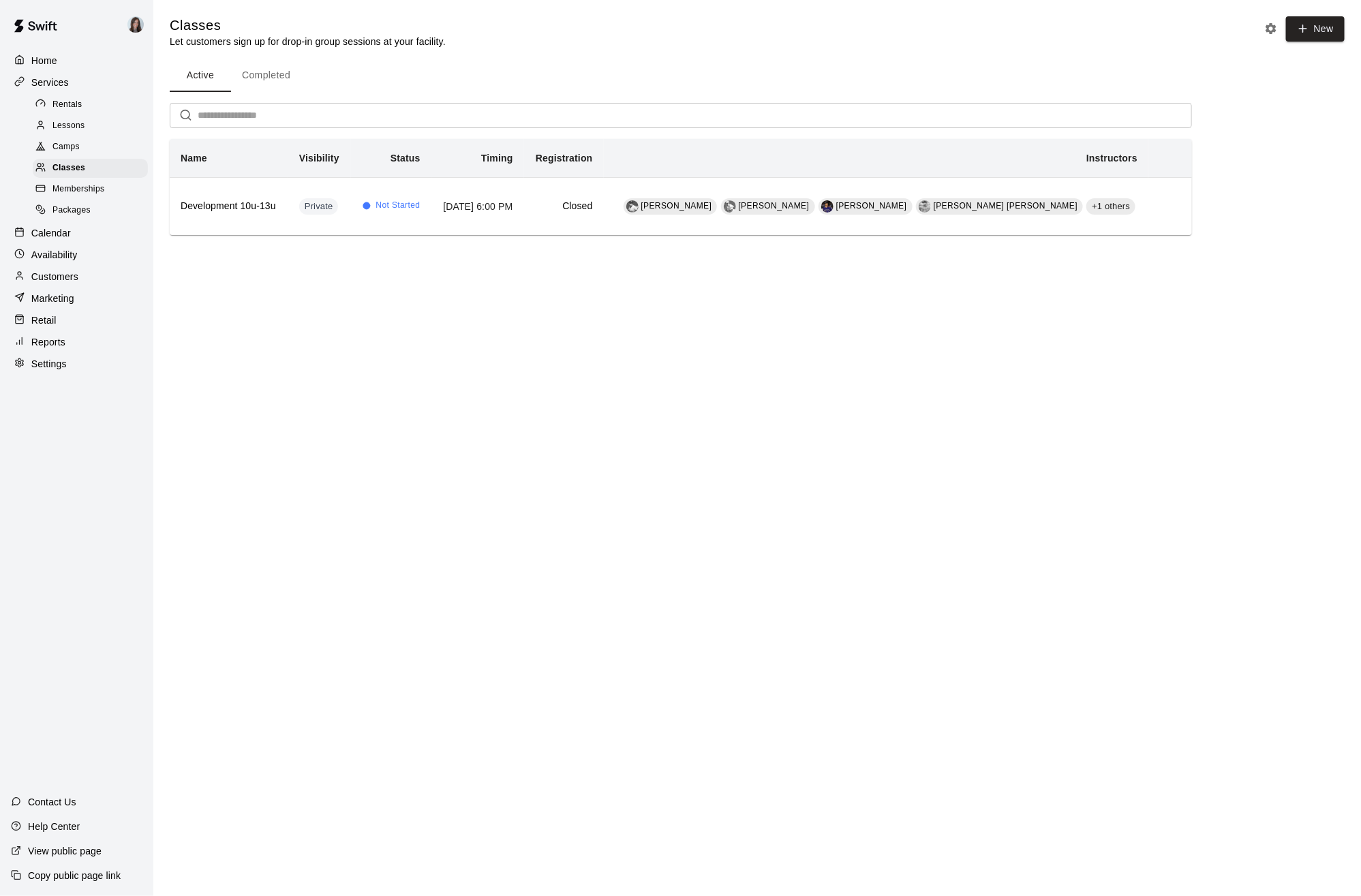
click at [73, 123] on span "Lessons" at bounding box center [68, 126] width 33 height 14
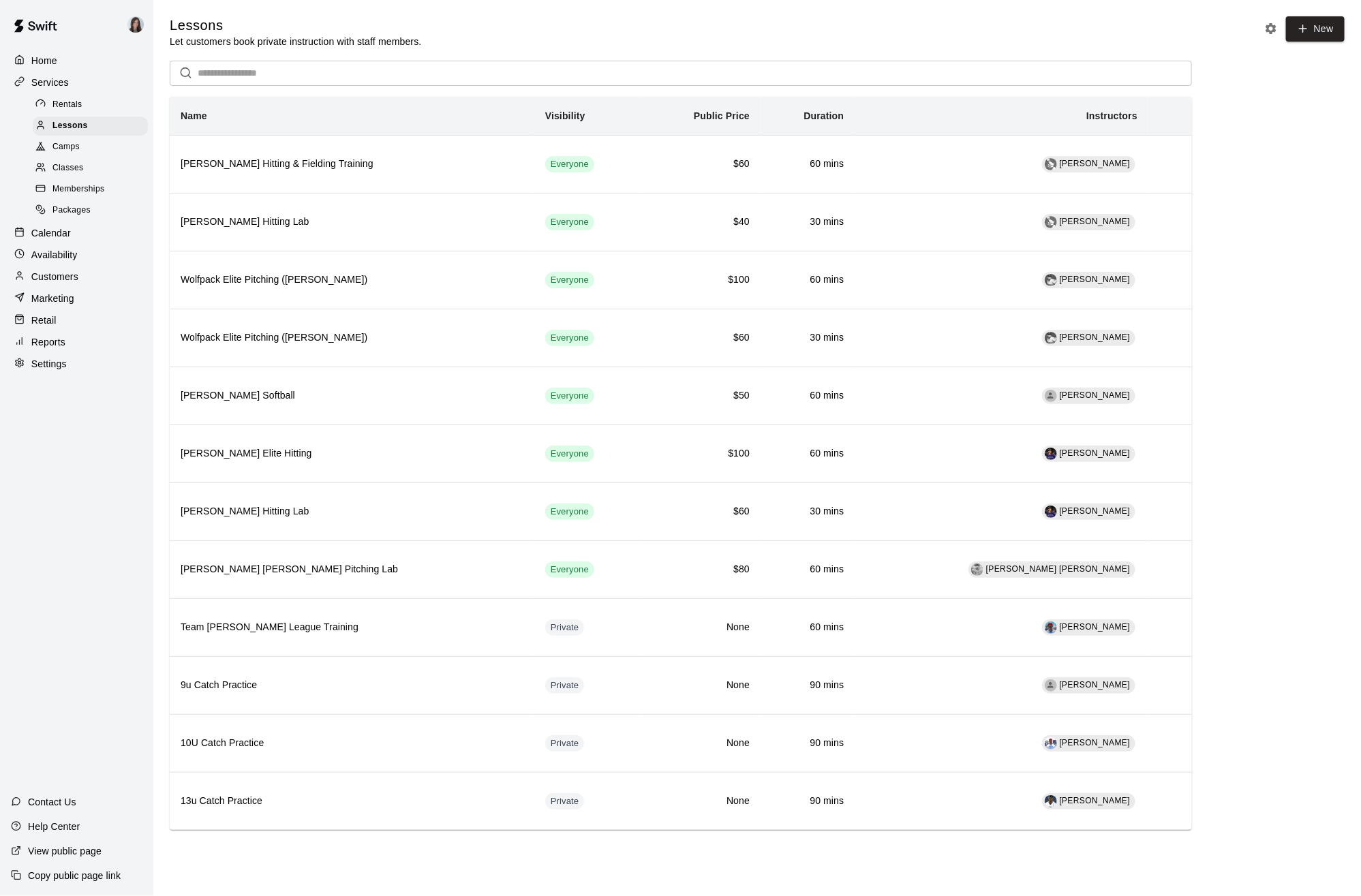
click at [1036, 42] on div "Lessons Let customers book private instruction with staff members. New" at bounding box center [757, 32] width 1175 height 32
